Goal: Find specific page/section: Find specific page/section

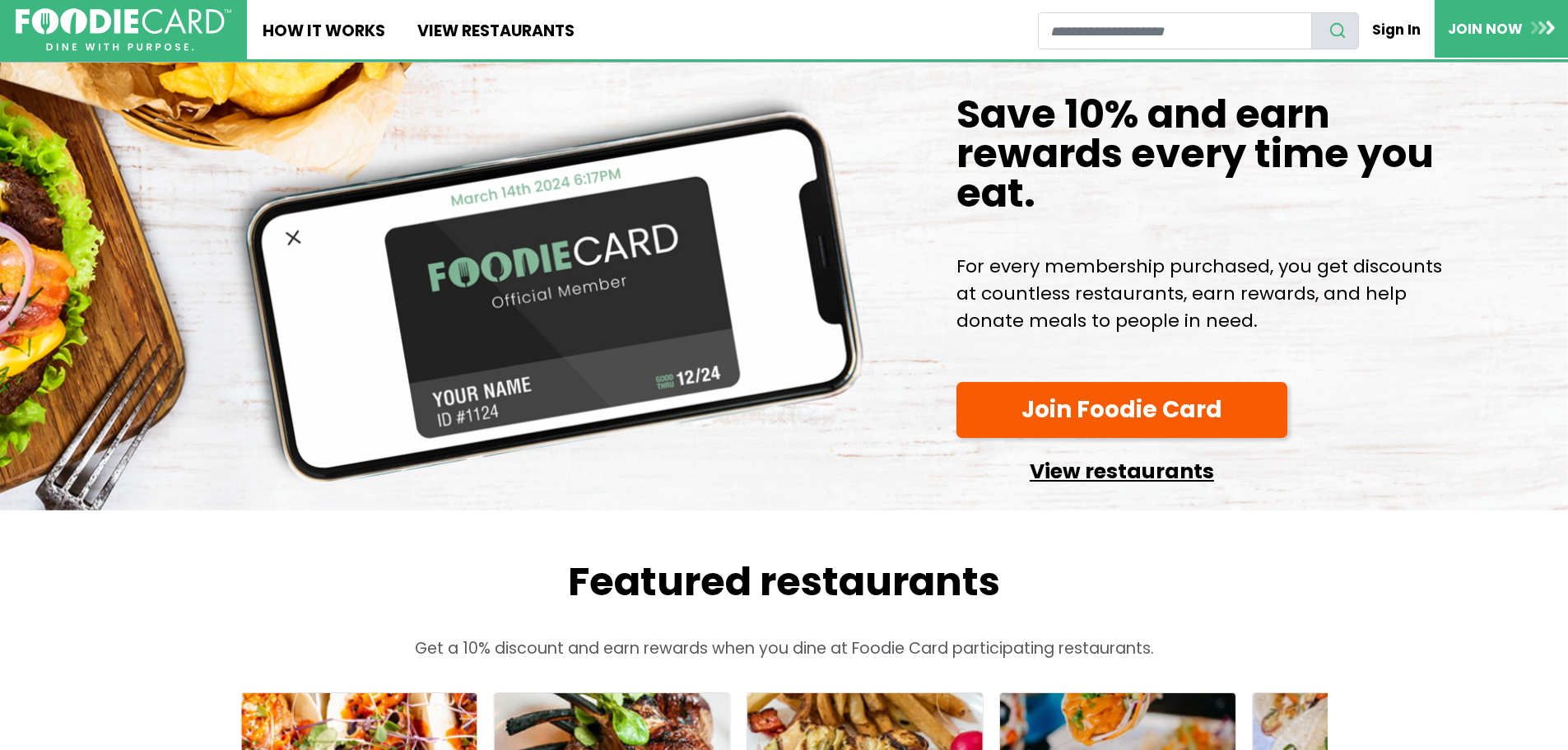
click at [1070, 489] on link "View restaurants" at bounding box center [1122, 467] width 331 height 42
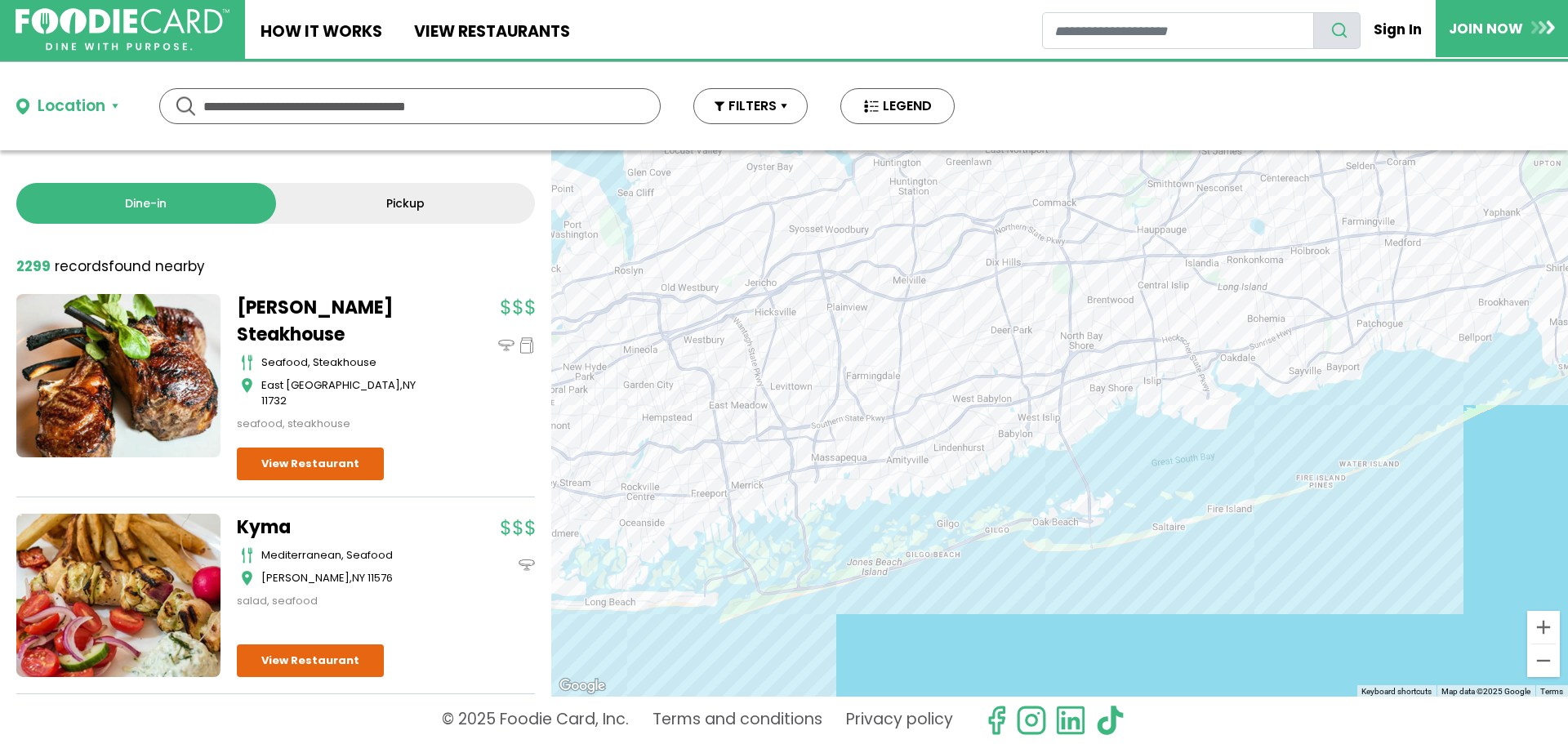
drag, startPoint x: 1015, startPoint y: 355, endPoint x: 914, endPoint y: 445, distance: 135.3
click at [917, 445] on div at bounding box center [1060, 424] width 1017 height 547
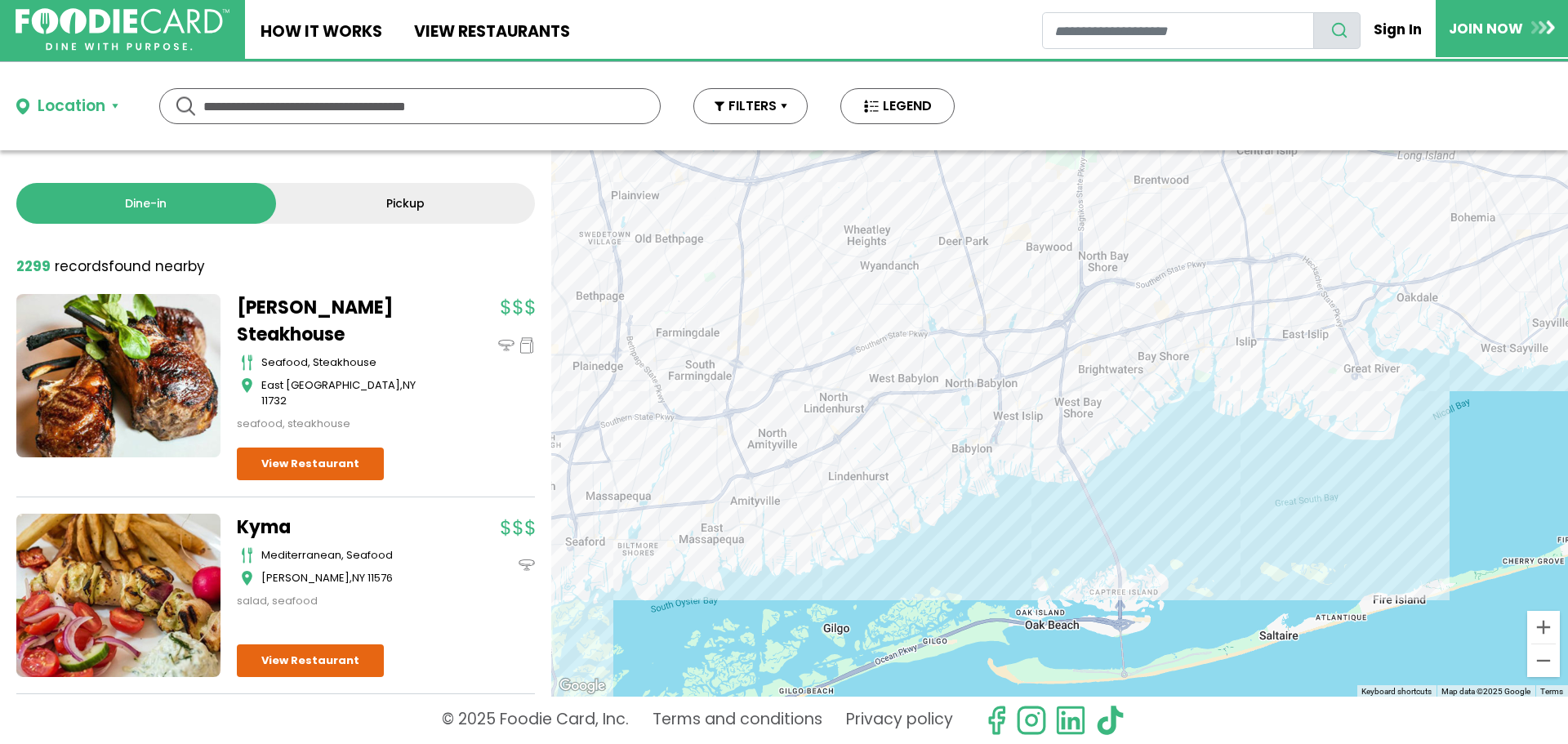
drag, startPoint x: 1032, startPoint y: 417, endPoint x: 901, endPoint y: 447, distance: 134.4
click at [901, 447] on div at bounding box center [1060, 424] width 1017 height 547
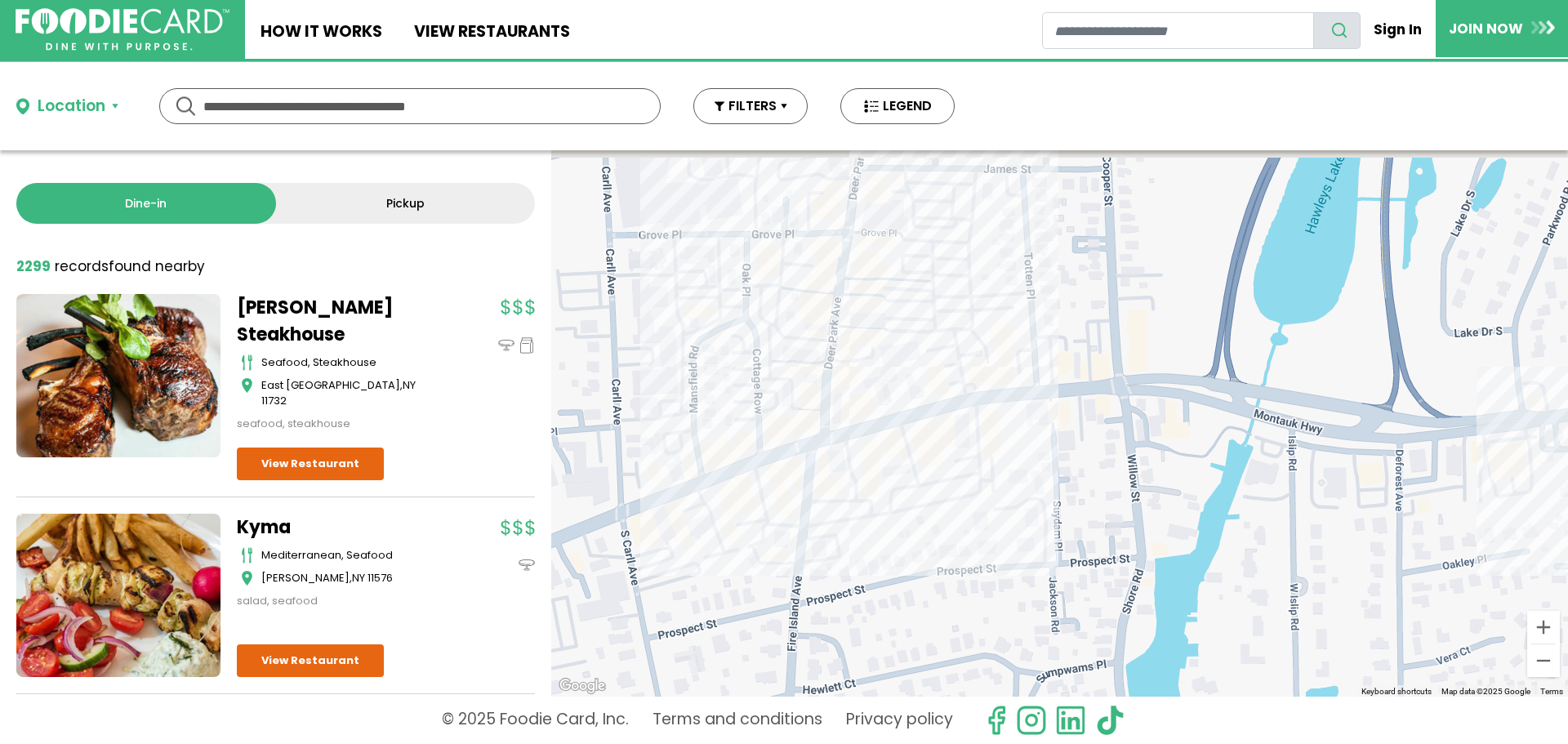
drag, startPoint x: 922, startPoint y: 450, endPoint x: 896, endPoint y: 631, distance: 182.9
click at [899, 630] on div at bounding box center [1060, 424] width 1017 height 547
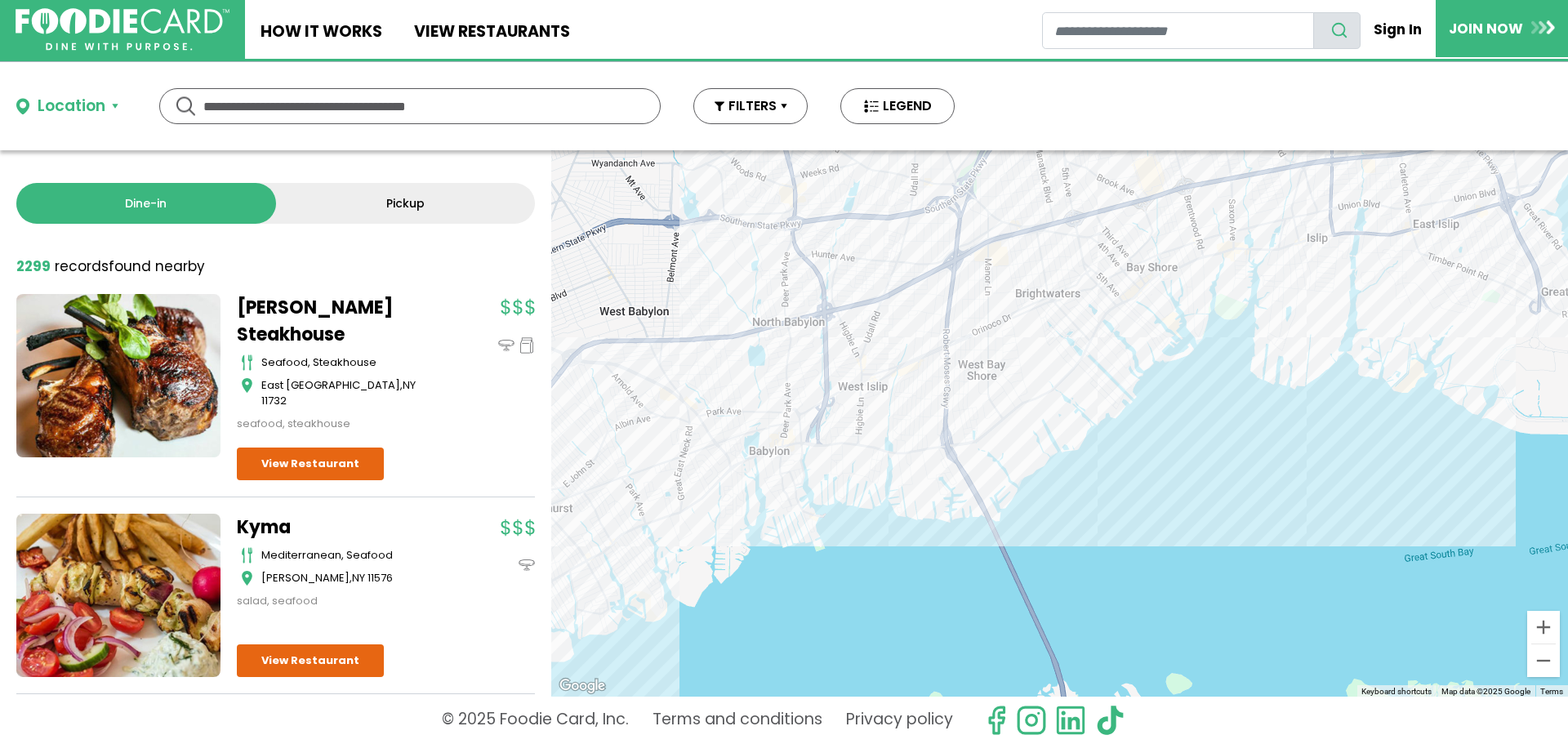
click at [98, 104] on div "Location" at bounding box center [71, 107] width 68 height 24
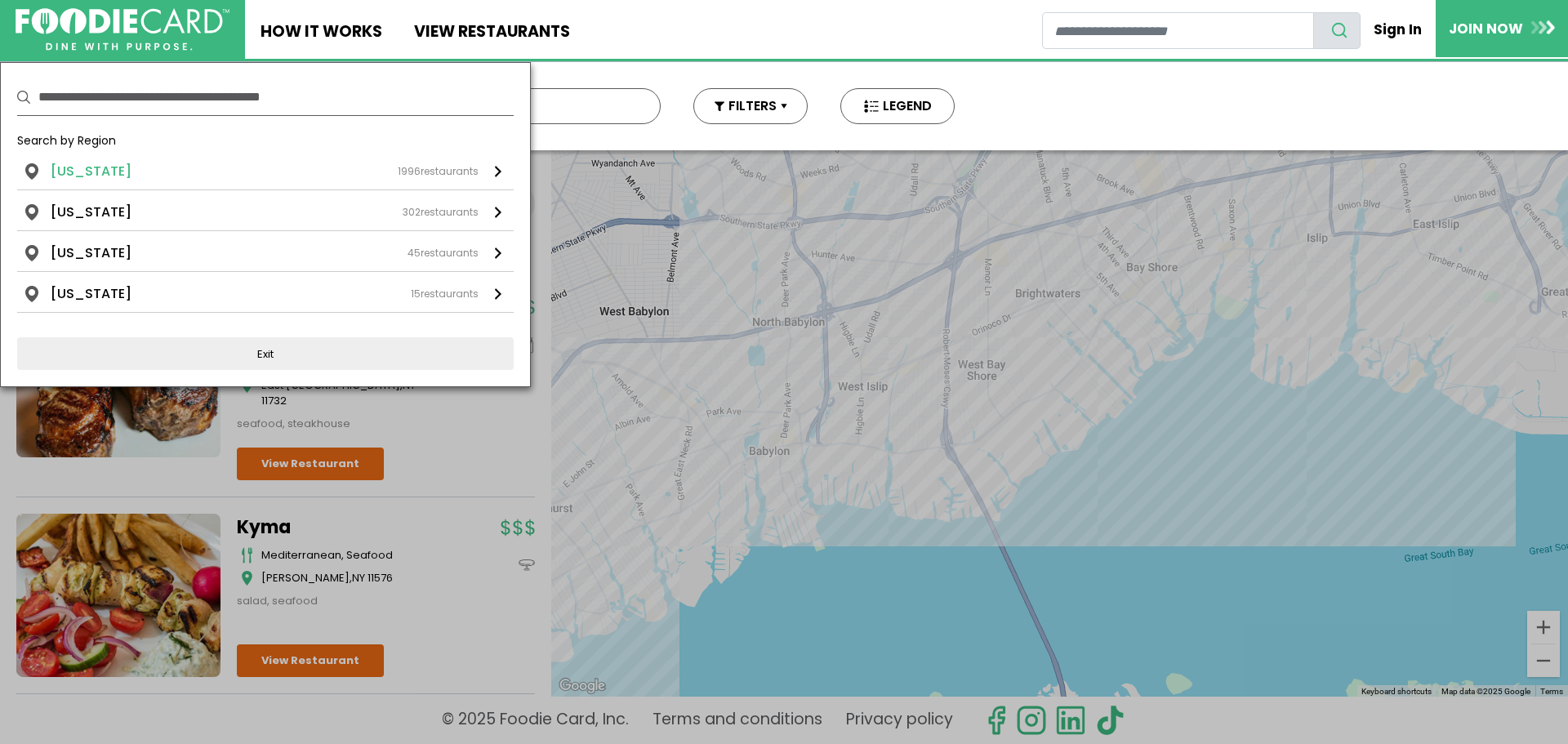
click at [82, 167] on li "New York" at bounding box center [90, 171] width 81 height 19
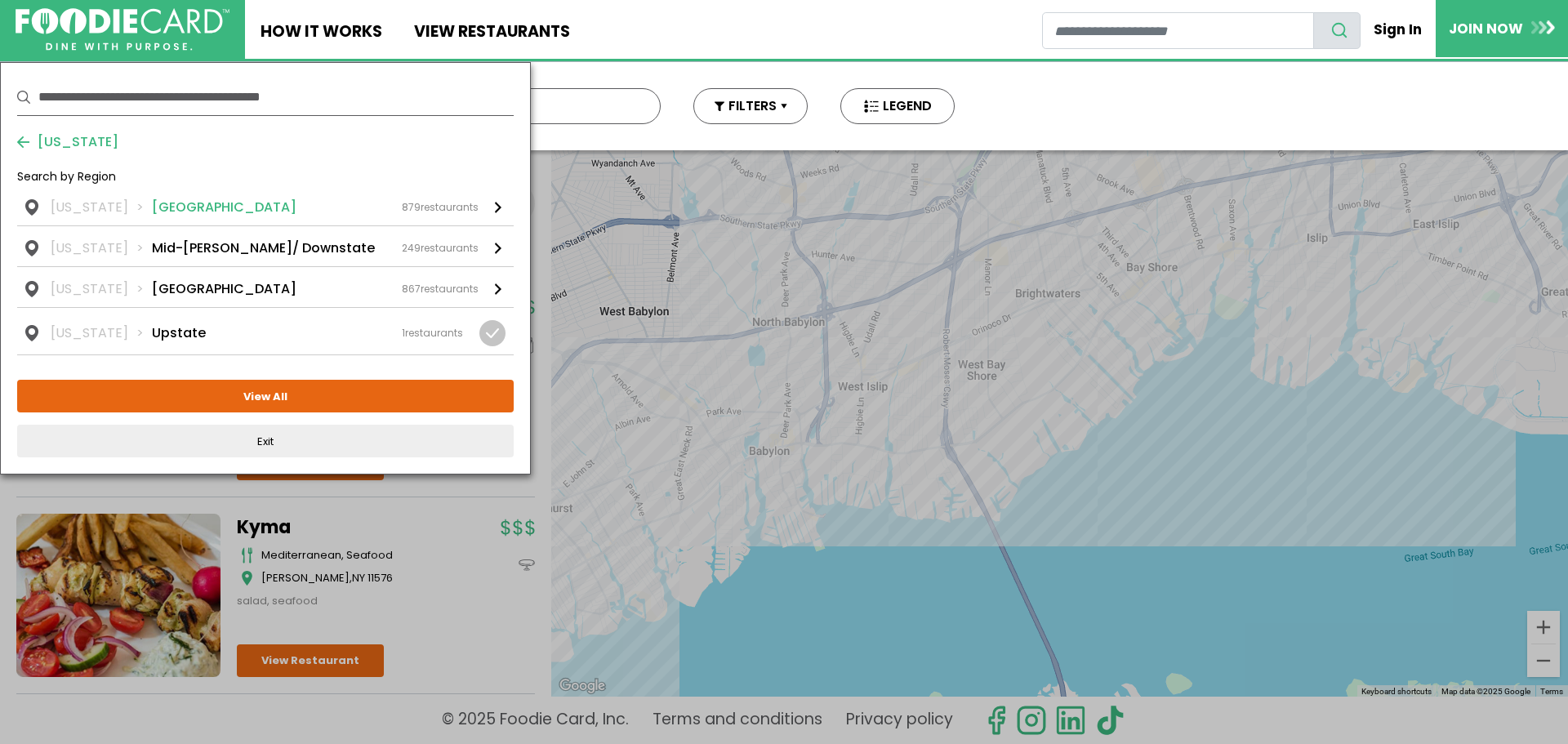
click at [427, 205] on div "879 restaurants" at bounding box center [440, 207] width 77 height 15
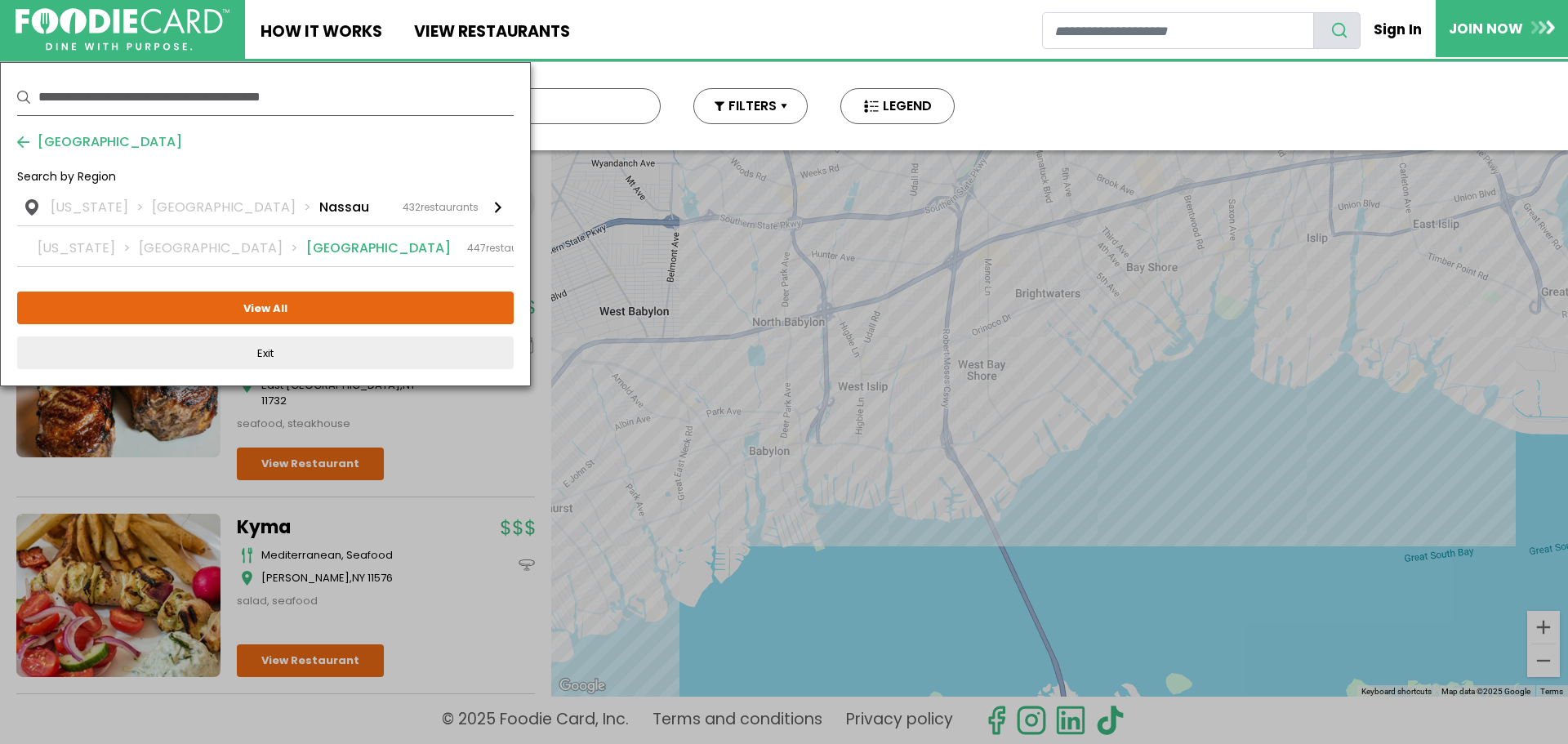
click at [467, 249] on div "447 restaurants" at bounding box center [506, 248] width 77 height 15
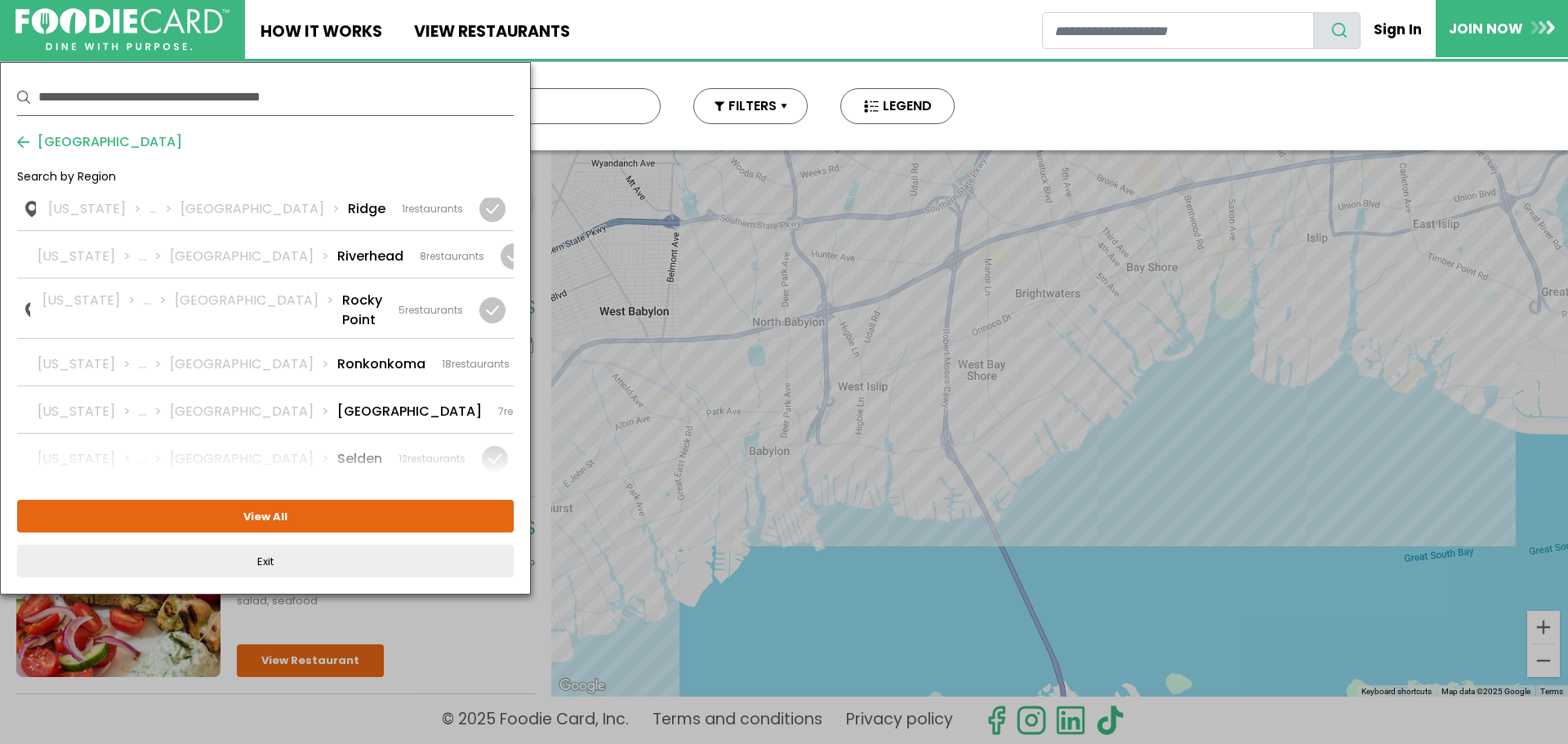
scroll to position [2941, 0]
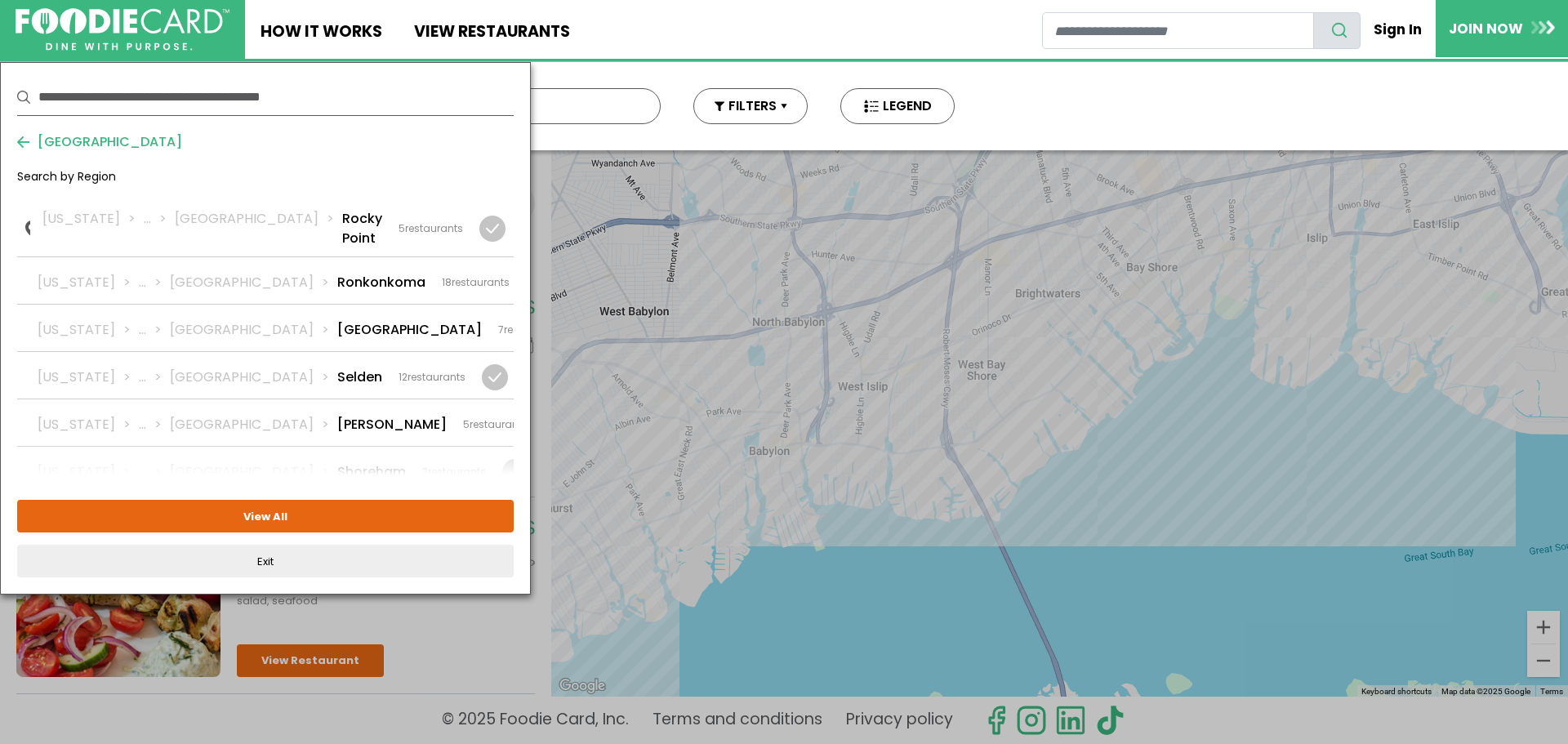
click at [425, 512] on div "15 restaurants" at bounding box center [459, 519] width 68 height 15
click at [338, 509] on li "Smithtown" at bounding box center [373, 519] width 72 height 19
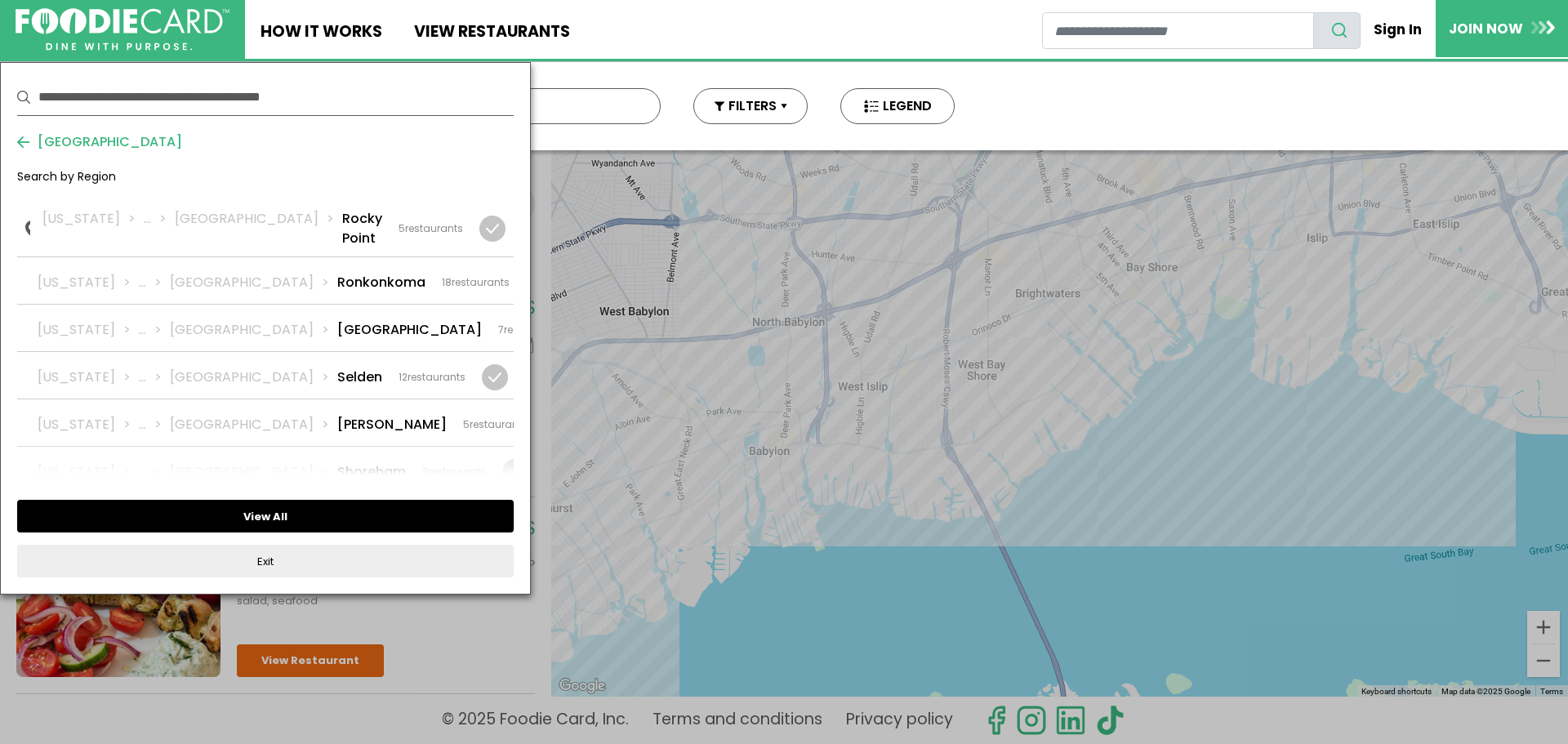
click at [307, 509] on button "View All" at bounding box center [266, 517] width 497 height 33
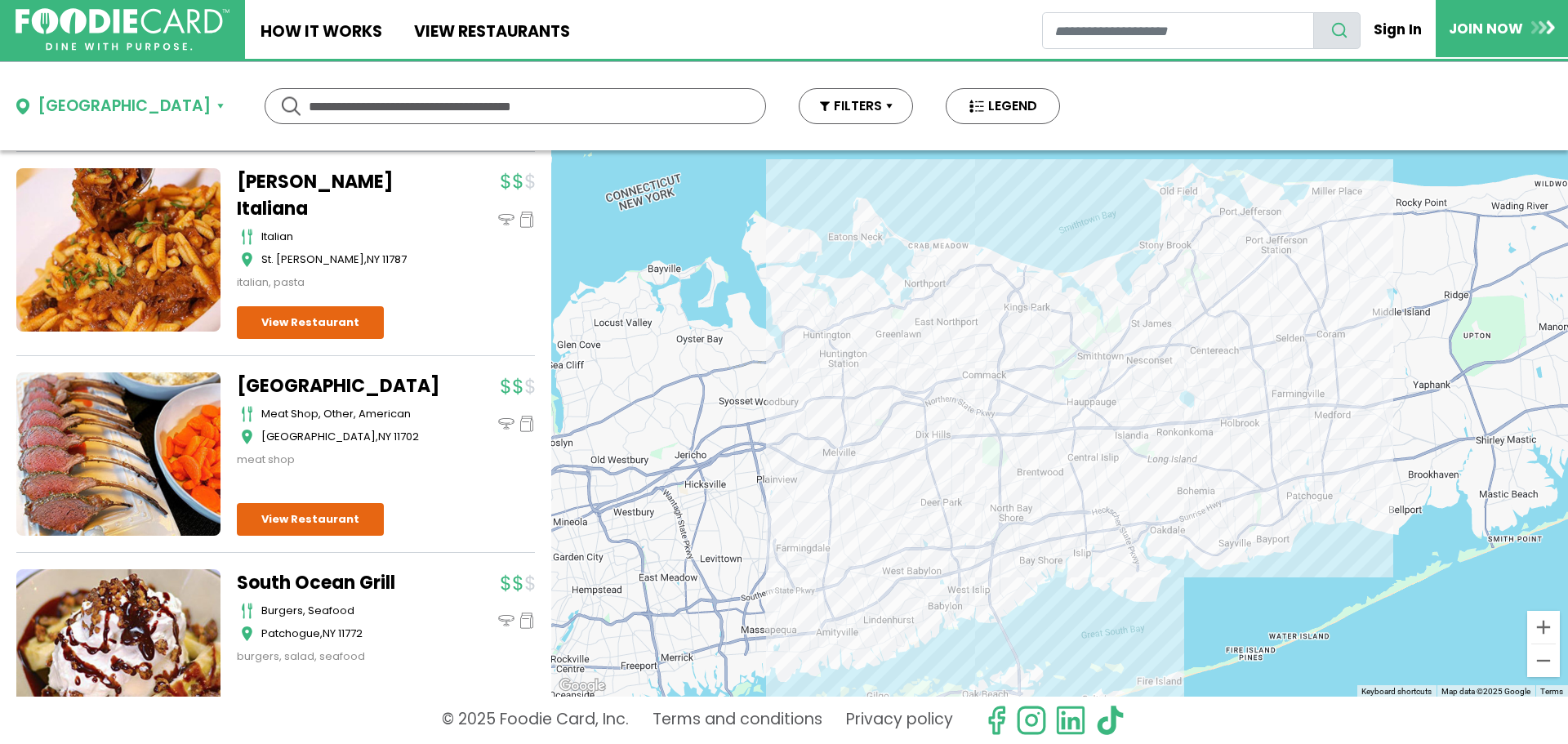
scroll to position [4993, 0]
